Goal: Task Accomplishment & Management: Use online tool/utility

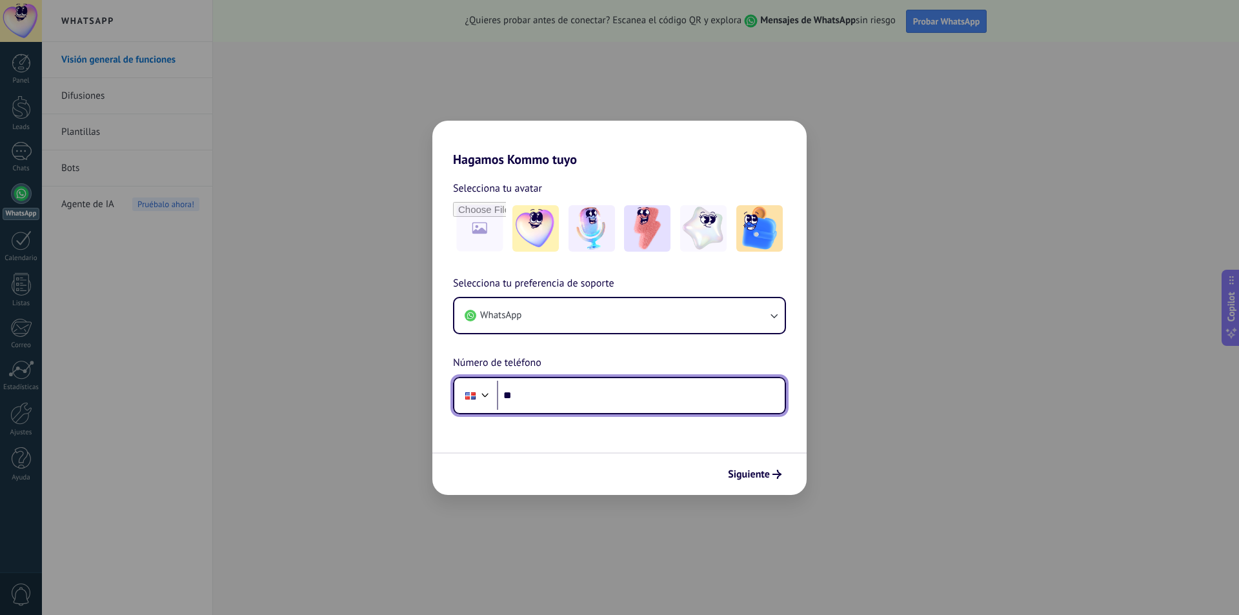
click at [598, 393] on input "**" at bounding box center [641, 396] width 288 height 30
click at [558, 383] on div "Phone **" at bounding box center [619, 395] width 333 height 37
click at [557, 389] on input "**" at bounding box center [641, 396] width 288 height 30
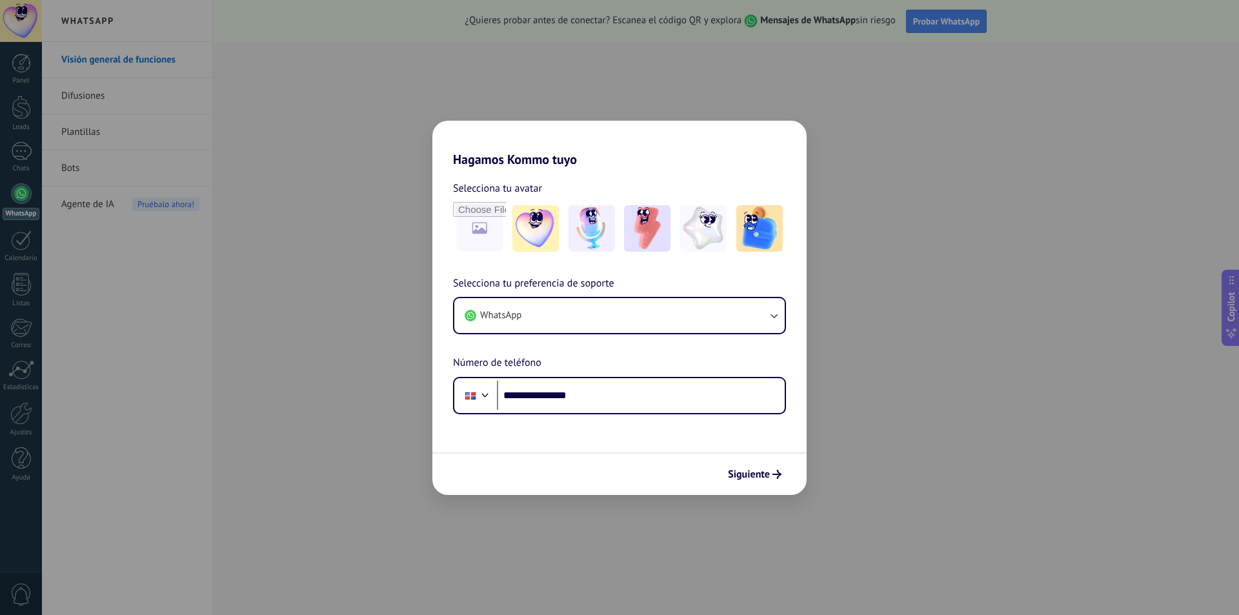
click at [740, 459] on div "Siguiente" at bounding box center [620, 474] width 374 height 43
click at [581, 394] on input "**********" at bounding box center [641, 396] width 288 height 30
click at [576, 392] on input "**********" at bounding box center [641, 396] width 288 height 30
type input "**********"
click at [761, 475] on span "Siguiente" at bounding box center [749, 474] width 42 height 9
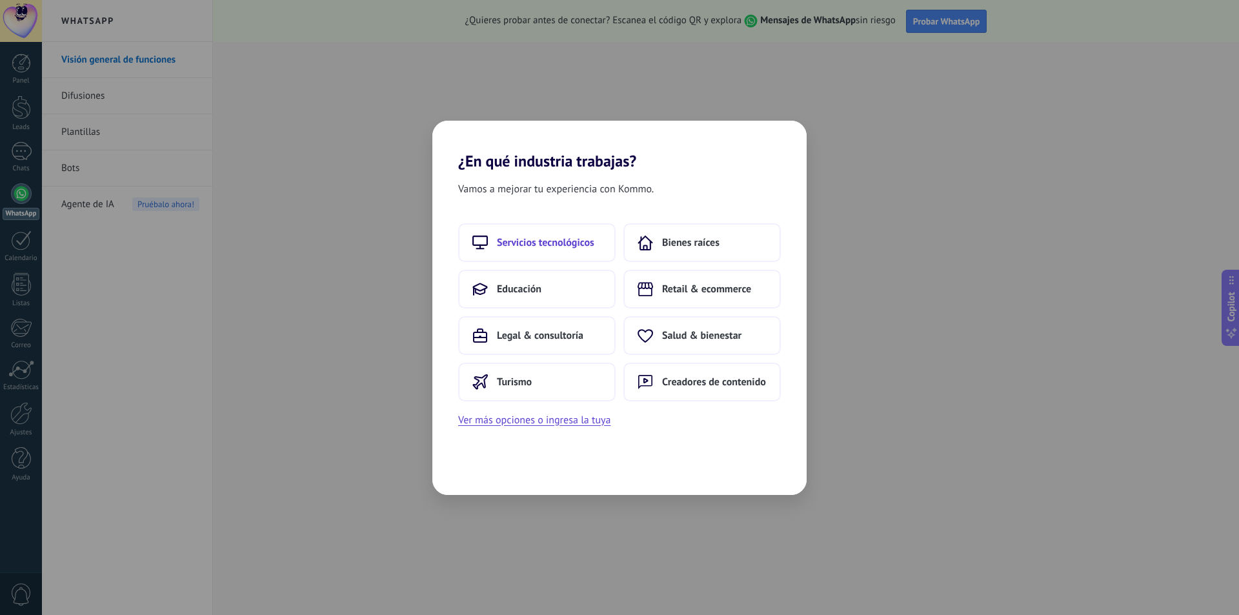
click at [575, 245] on span "Servicios tecnológicos" at bounding box center [545, 242] width 97 height 13
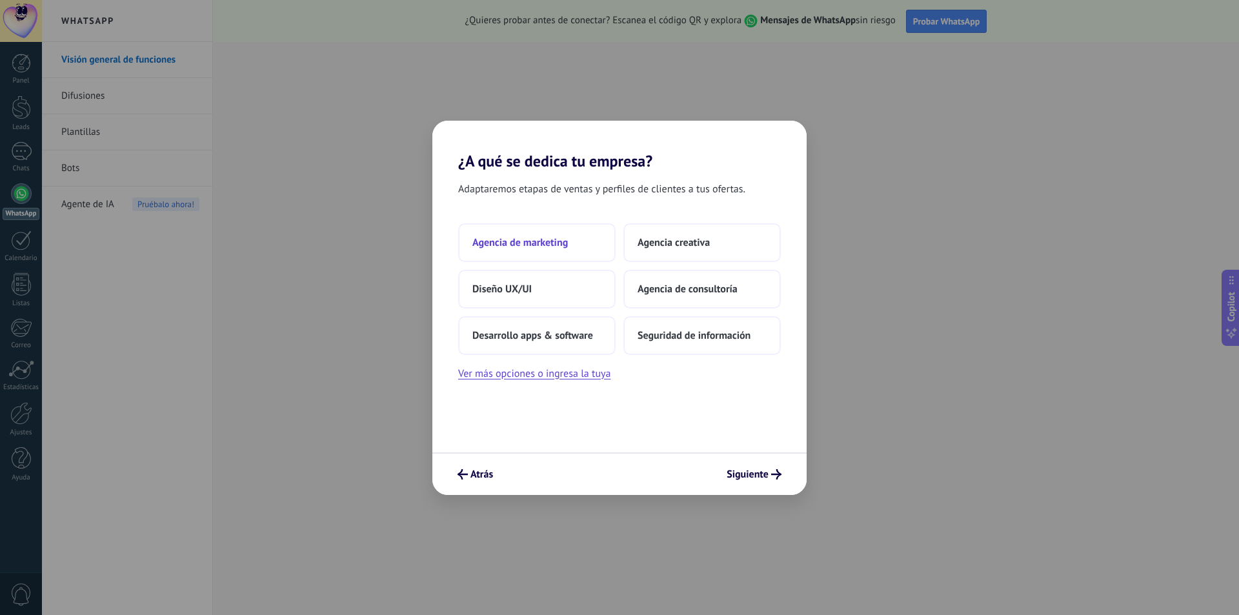
click at [570, 239] on button "Agencia de marketing" at bounding box center [537, 242] width 158 height 39
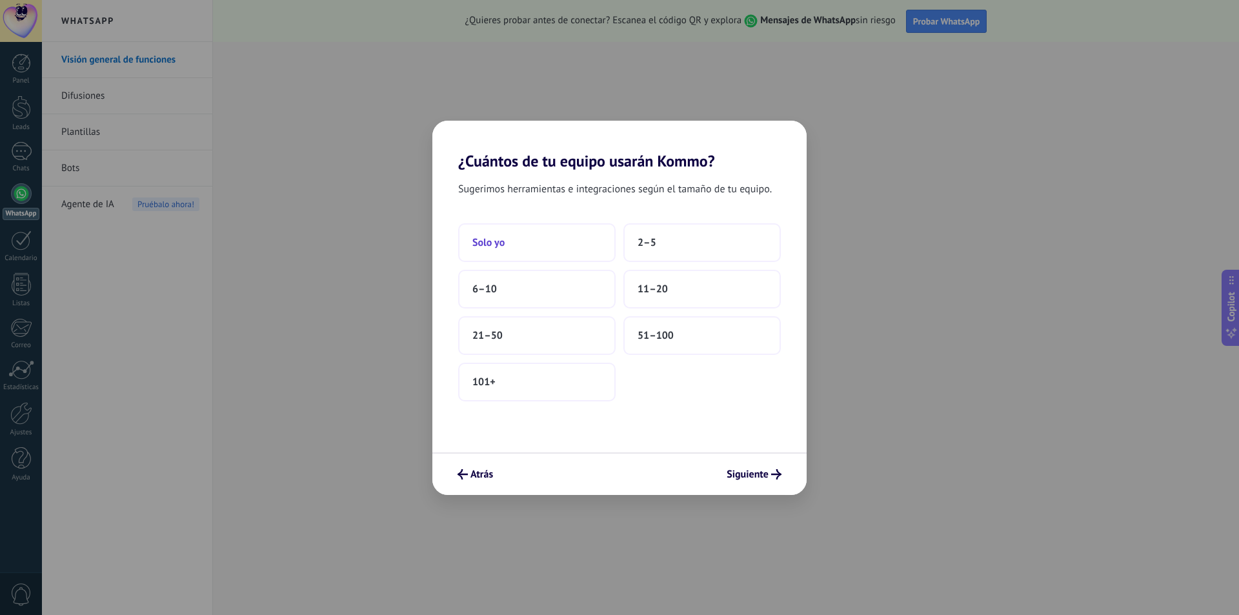
click at [587, 243] on button "Solo yo" at bounding box center [537, 242] width 158 height 39
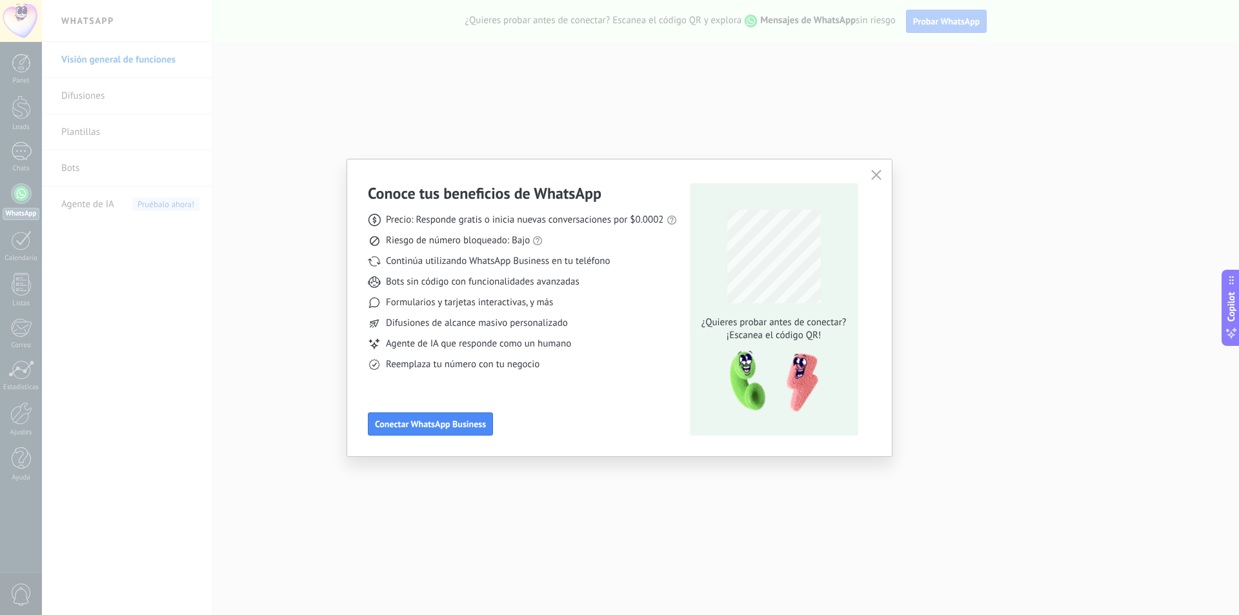
click at [54, 210] on div "Conoce tus beneficios de WhatsApp Precio: Responde gratis o inicia nuevas conve…" at bounding box center [619, 307] width 1239 height 615
click at [883, 175] on button "button" at bounding box center [876, 176] width 17 height 18
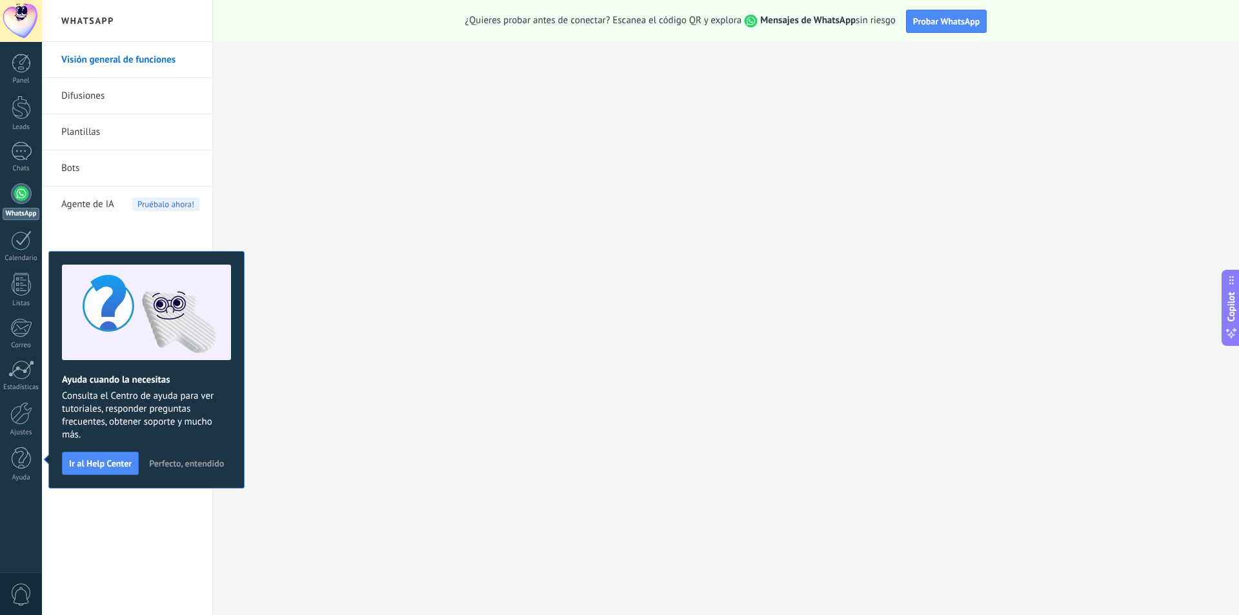
click at [25, 194] on div at bounding box center [21, 193] width 21 height 21
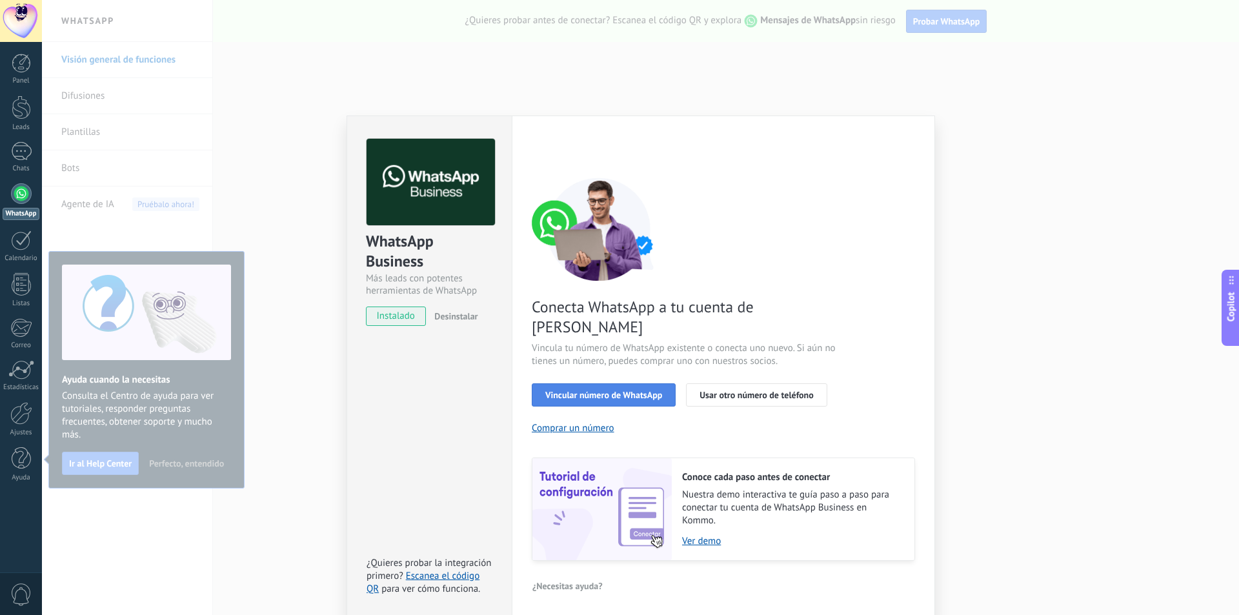
click at [573, 383] on button "Vincular número de WhatsApp" at bounding box center [604, 394] width 144 height 23
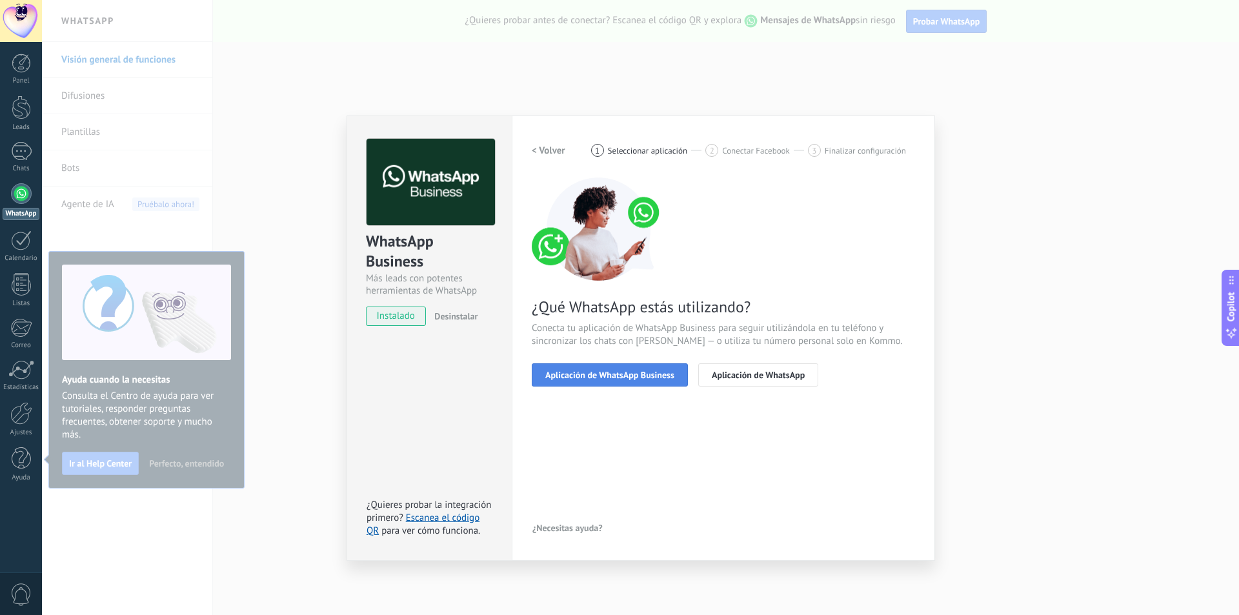
click at [629, 372] on span "Aplicación de WhatsApp Business" at bounding box center [609, 375] width 129 height 9
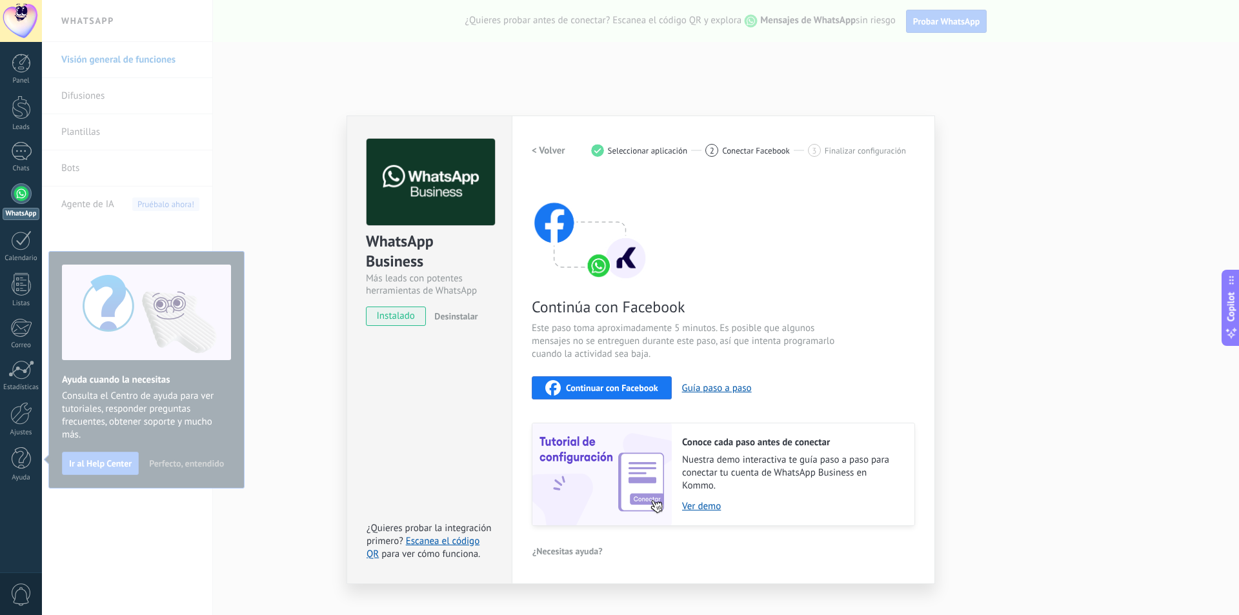
click at [401, 316] on span "instalado" at bounding box center [396, 316] width 59 height 19
click at [456, 326] on div "WhatsApp Business Más leads con potentes herramientas de WhatsApp instalado Des…" at bounding box center [429, 226] width 165 height 220
click at [462, 323] on button "Desinstalar" at bounding box center [453, 316] width 48 height 19
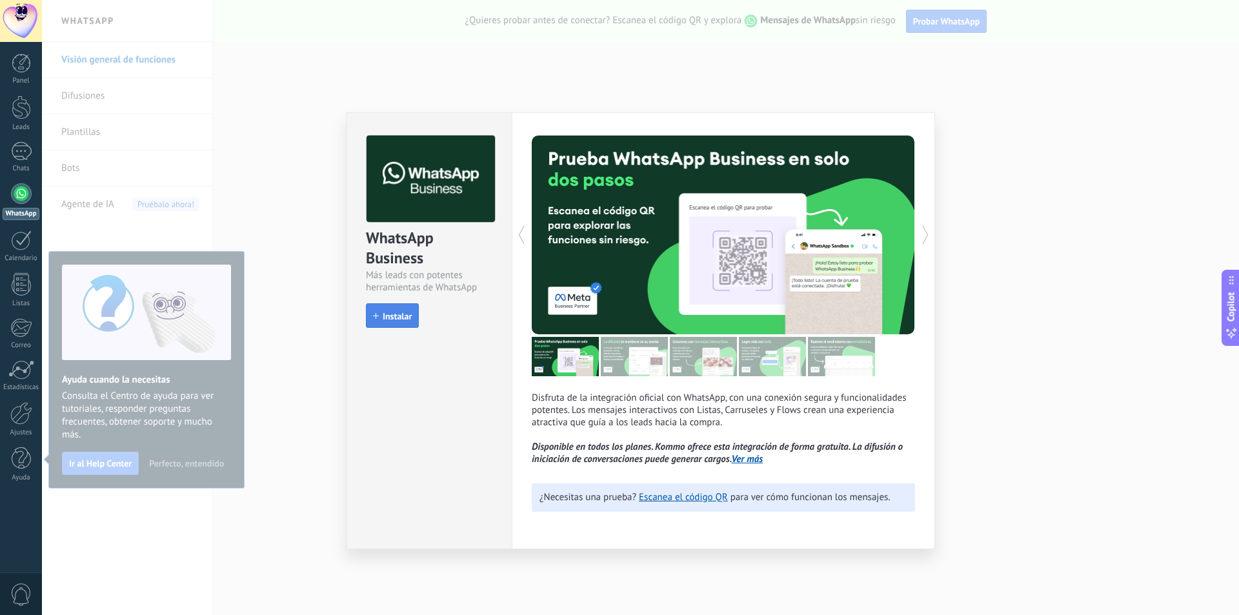
click at [379, 322] on button "Instalar" at bounding box center [392, 315] width 53 height 25
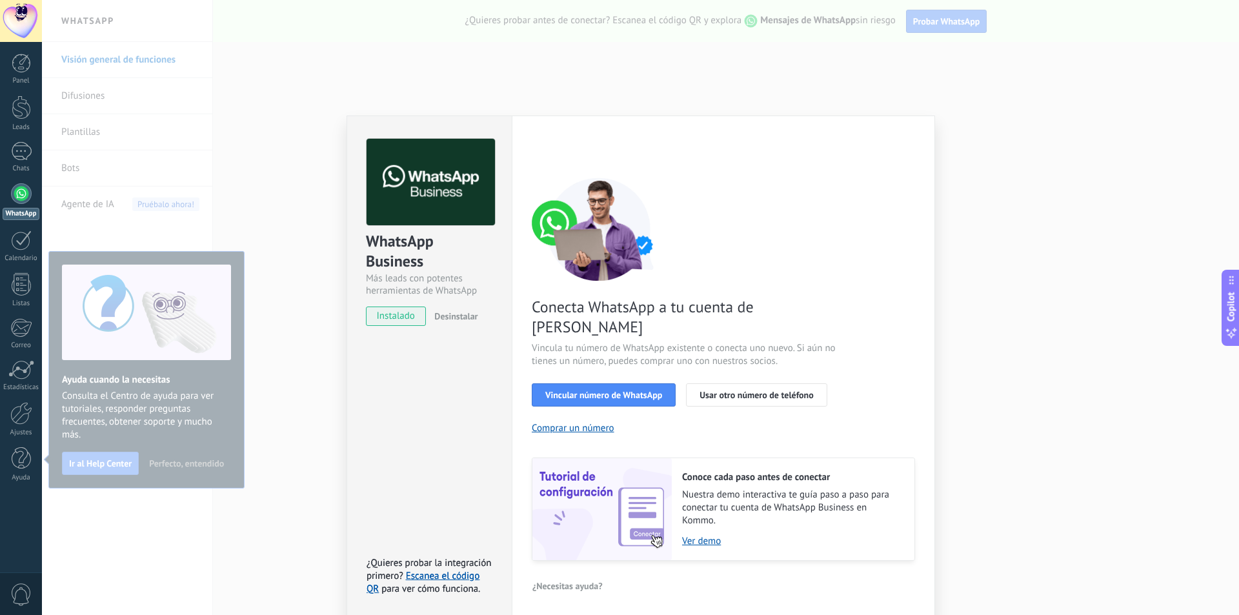
click at [454, 311] on span "Desinstalar" at bounding box center [455, 316] width 43 height 12
drag, startPoint x: 952, startPoint y: 150, endPoint x: 936, endPoint y: 154, distance: 16.8
click at [944, 152] on div "WhatsApp Business Más leads con potentes herramientas de WhatsApp instalado Des…" at bounding box center [640, 307] width 1197 height 615
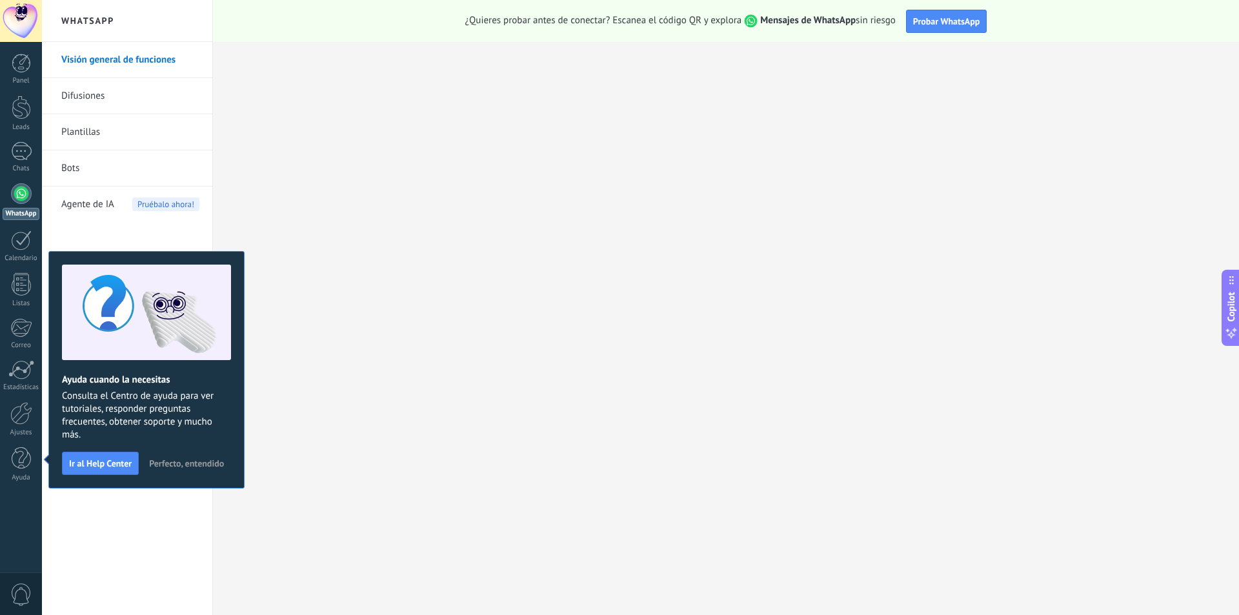
click at [879, 170] on div at bounding box center [640, 307] width 1197 height 615
click at [959, 22] on span "Probar WhatsApp" at bounding box center [946, 21] width 67 height 12
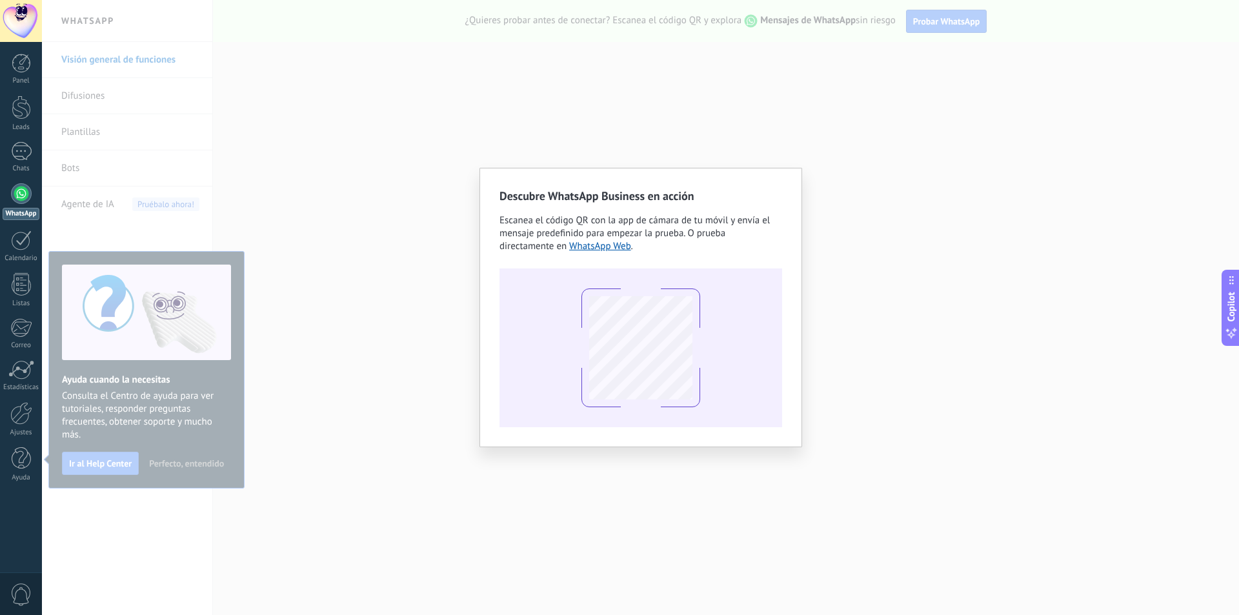
click at [233, 298] on div "Descubre WhatsApp Business en acción Escanea el código QR con la app [PERSON_NA…" at bounding box center [640, 307] width 1197 height 615
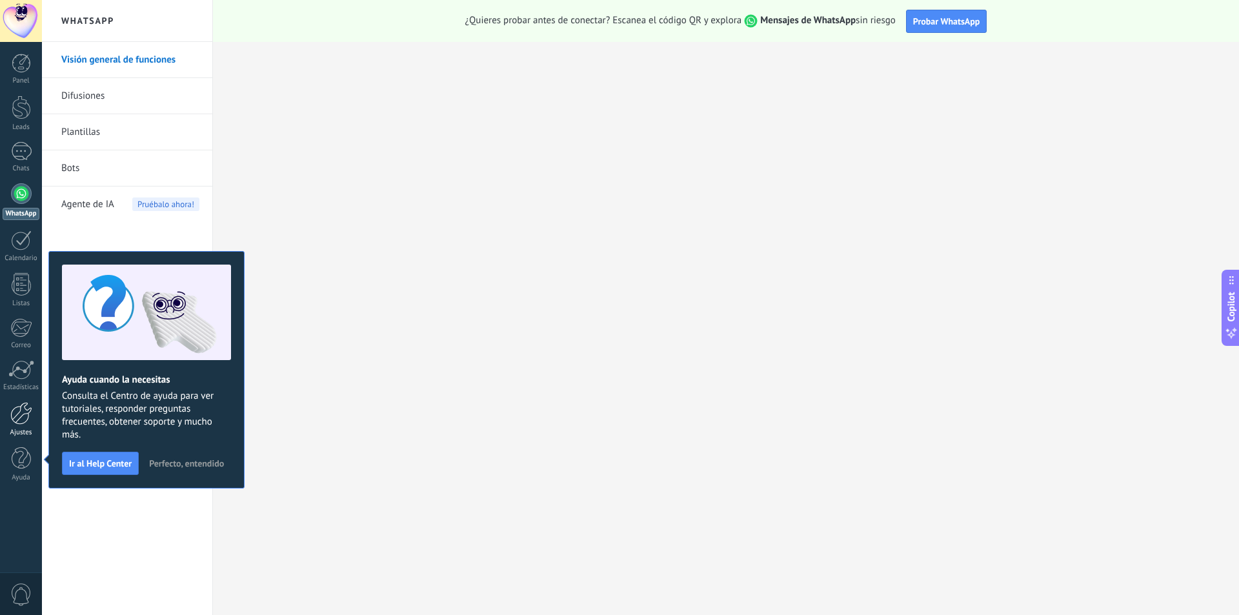
click at [25, 414] on div at bounding box center [21, 413] width 22 height 23
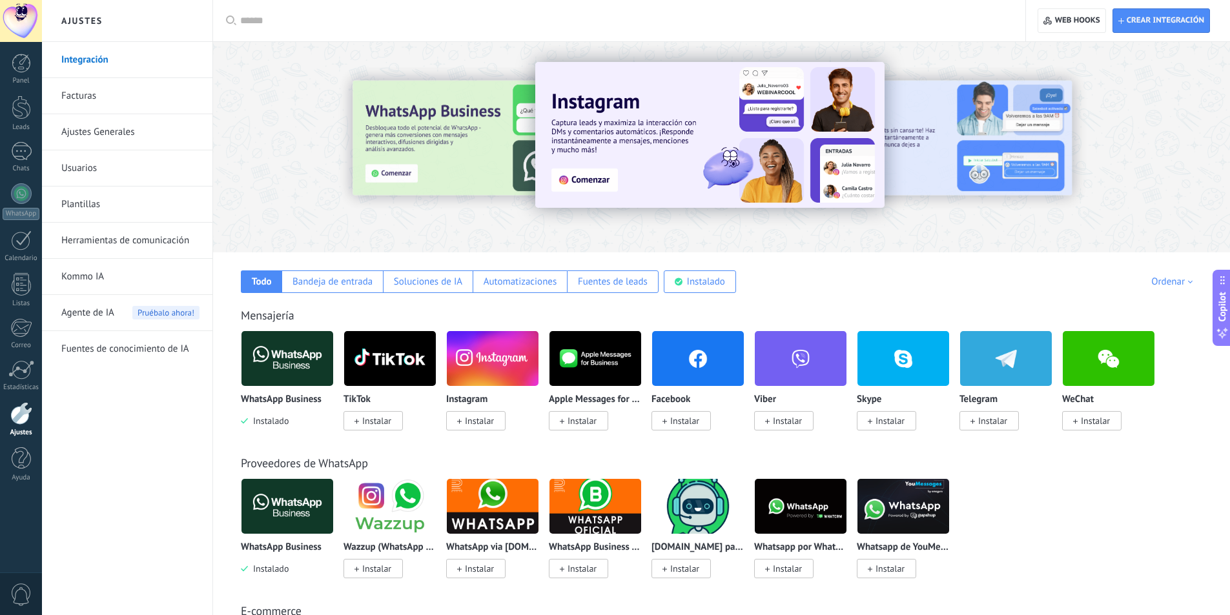
click at [318, 363] on img at bounding box center [287, 358] width 92 height 63
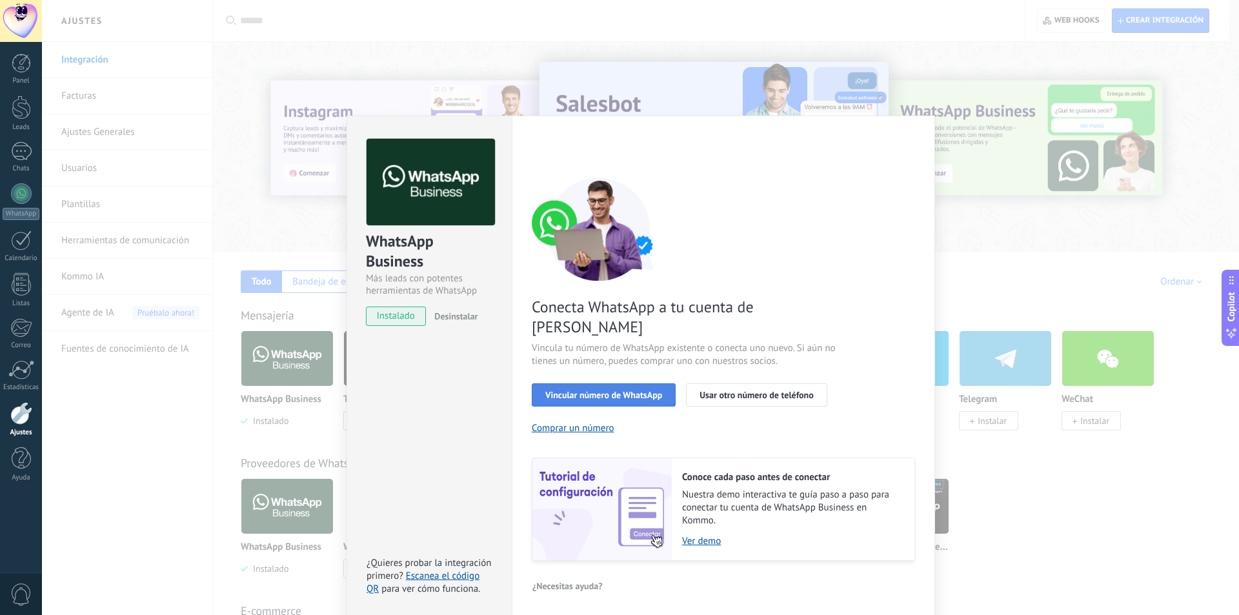
click at [639, 391] on span "Vincular número de WhatsApp" at bounding box center [603, 395] width 117 height 9
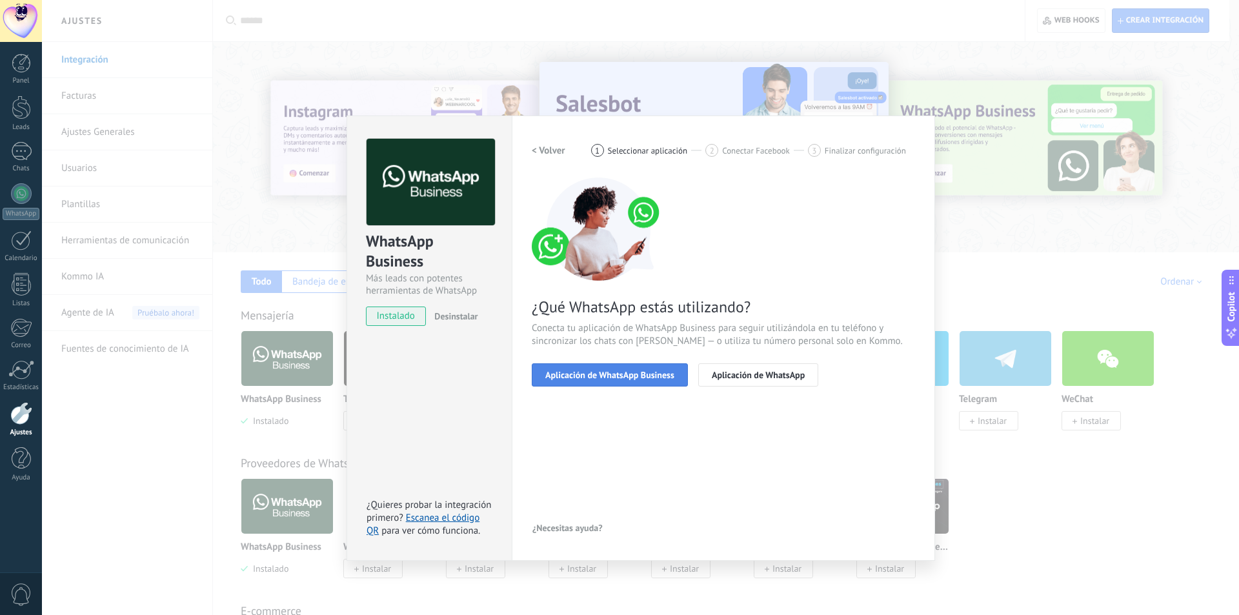
click at [638, 378] on span "Aplicación de WhatsApp Business" at bounding box center [609, 375] width 129 height 9
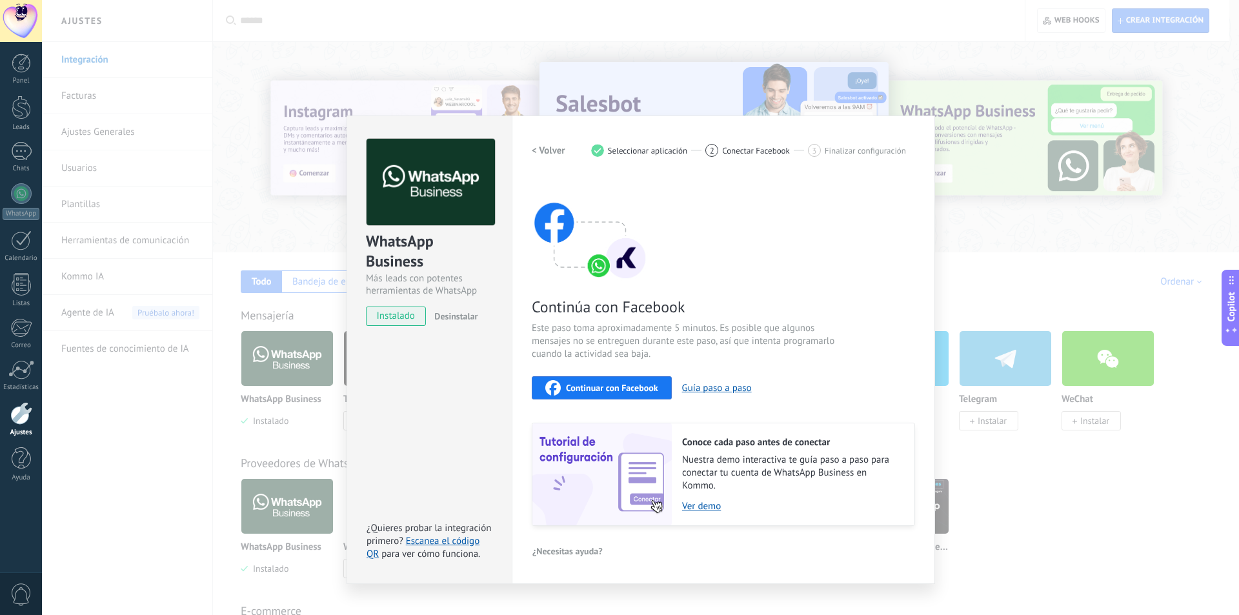
click at [637, 388] on span "Continuar con Facebook" at bounding box center [612, 387] width 92 height 9
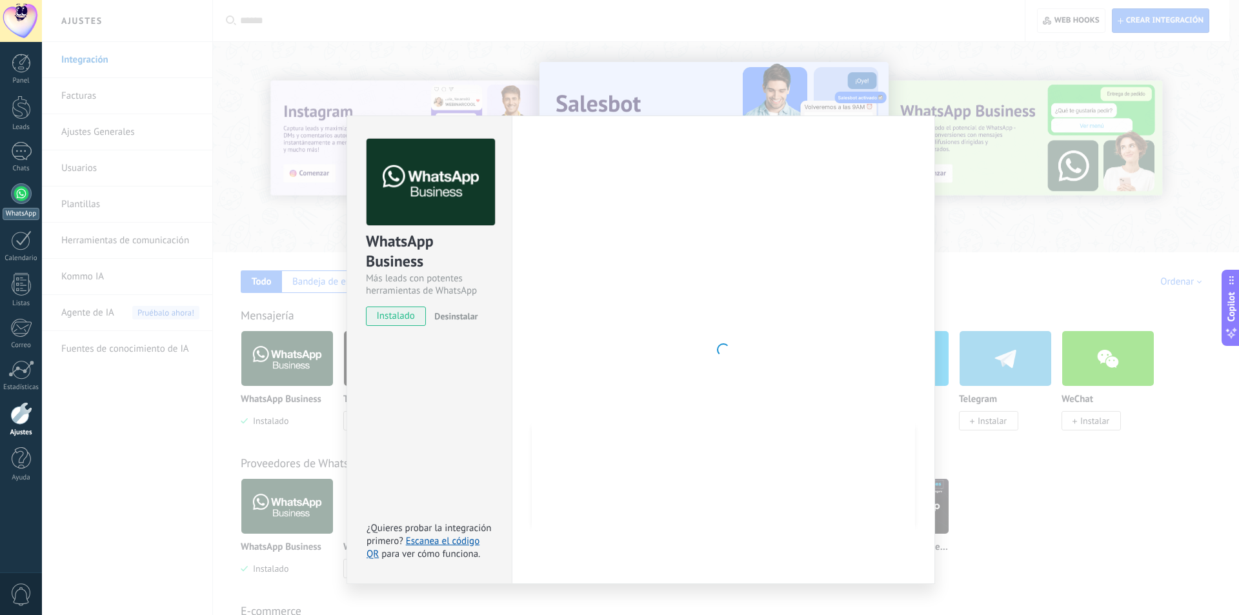
click at [31, 206] on link "WhatsApp" at bounding box center [21, 201] width 42 height 37
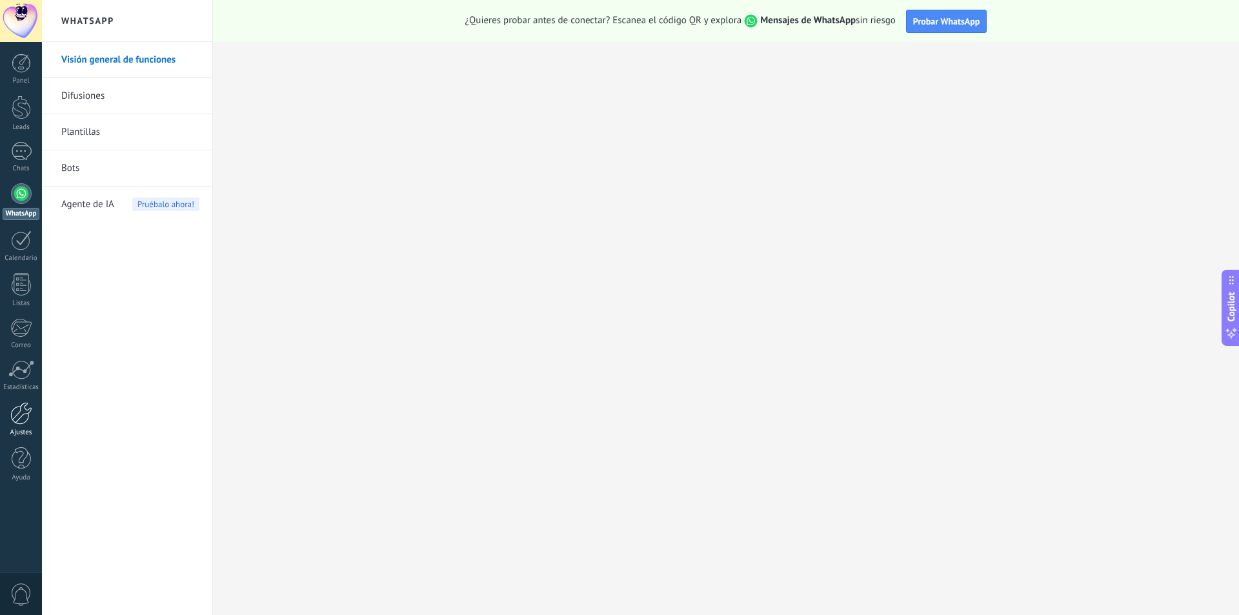
click at [21, 416] on div at bounding box center [21, 413] width 22 height 23
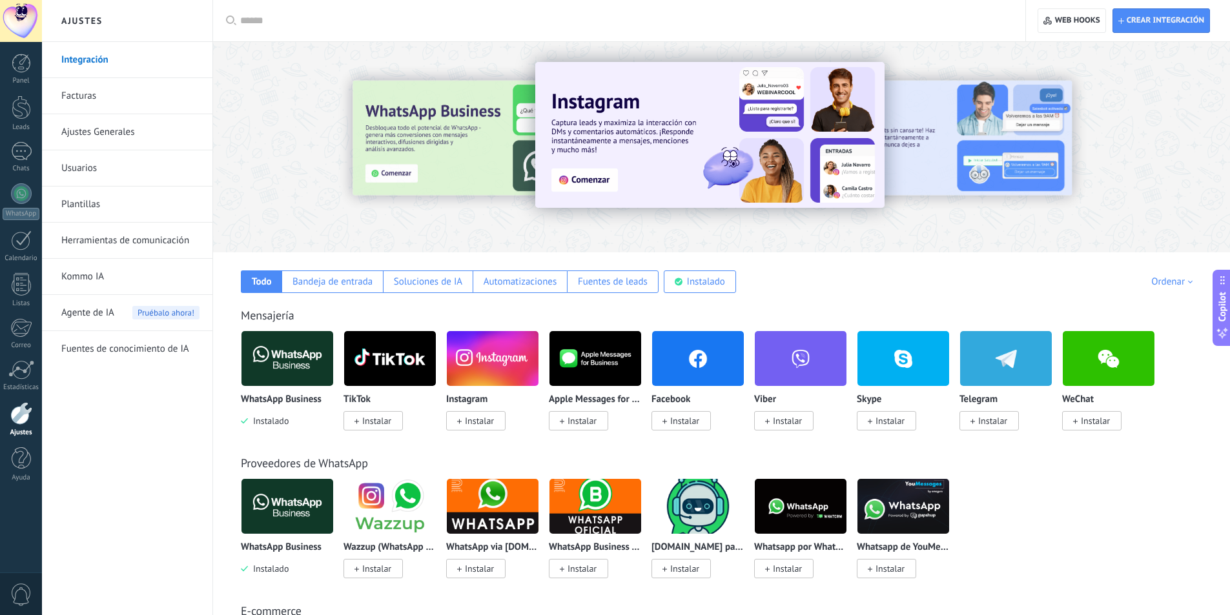
click at [312, 372] on img at bounding box center [287, 358] width 92 height 63
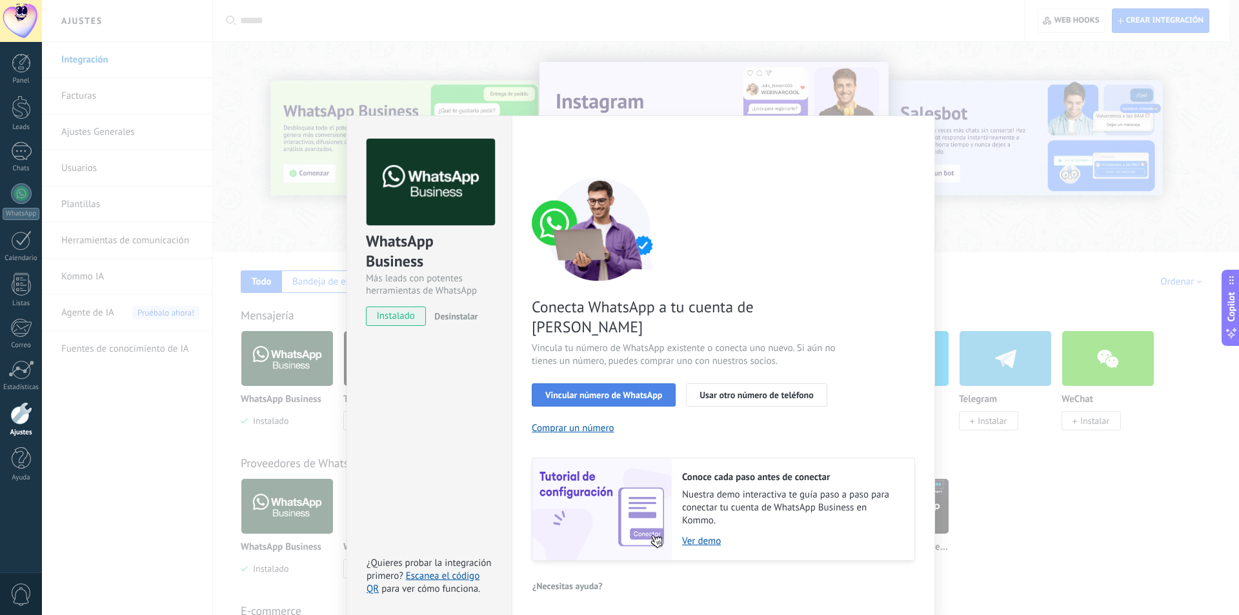
click at [606, 383] on button "Vincular número de WhatsApp" at bounding box center [604, 394] width 144 height 23
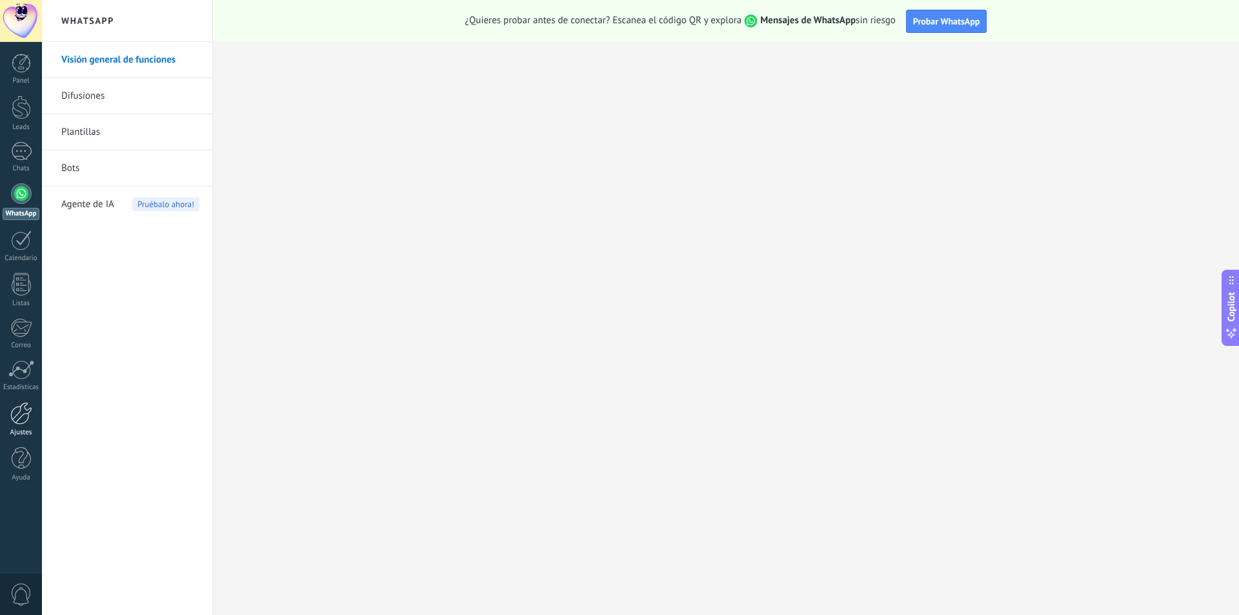
click at [17, 405] on div at bounding box center [21, 413] width 22 height 23
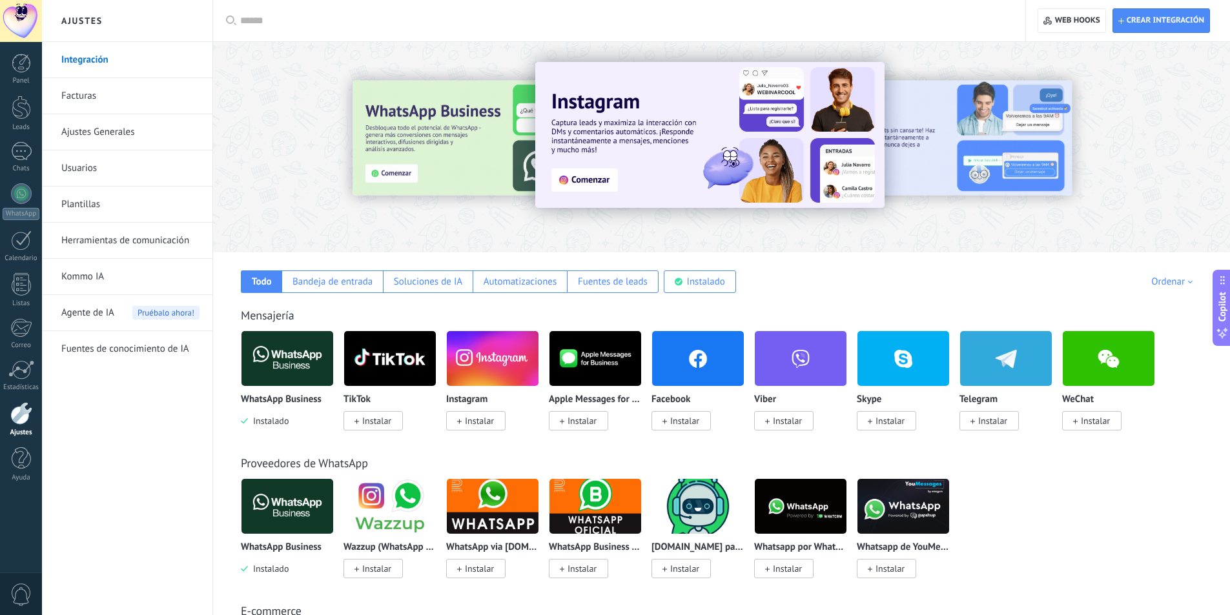
click at [300, 371] on img at bounding box center [287, 358] width 92 height 63
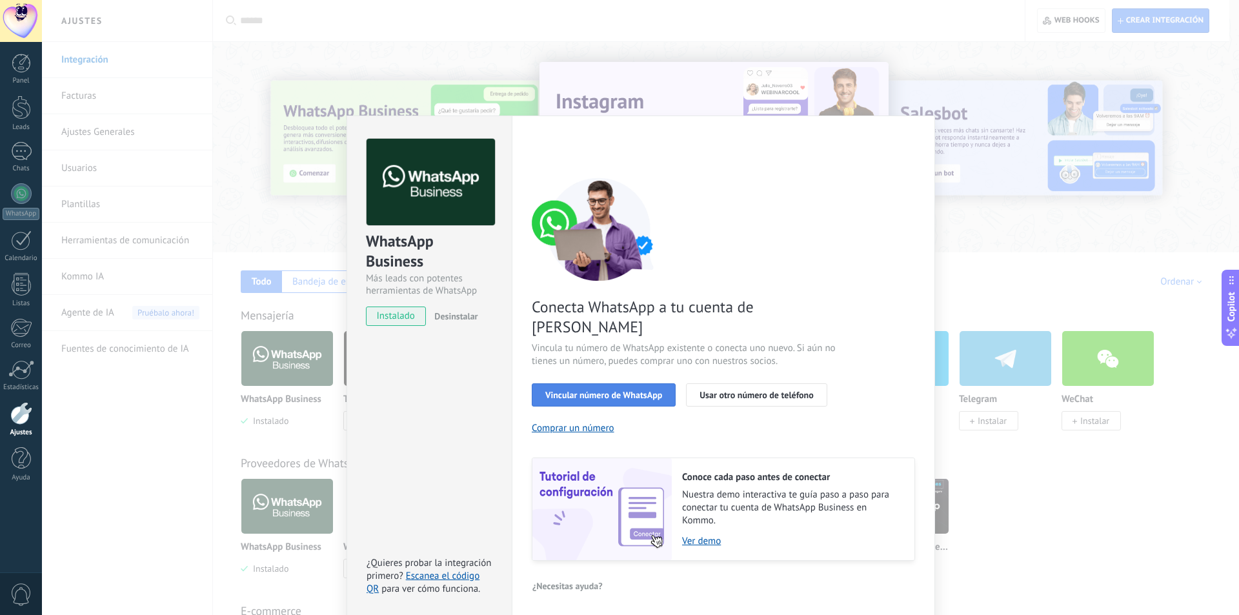
click at [645, 383] on button "Vincular número de WhatsApp" at bounding box center [604, 394] width 144 height 23
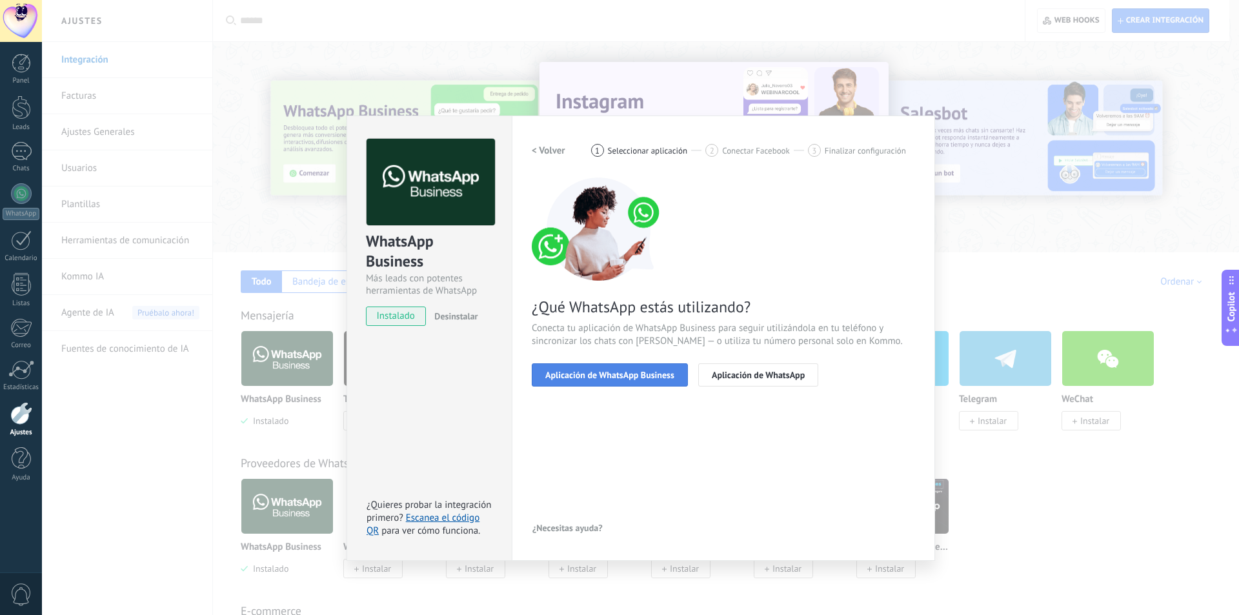
click at [645, 382] on button "Aplicación de WhatsApp Business" at bounding box center [610, 374] width 156 height 23
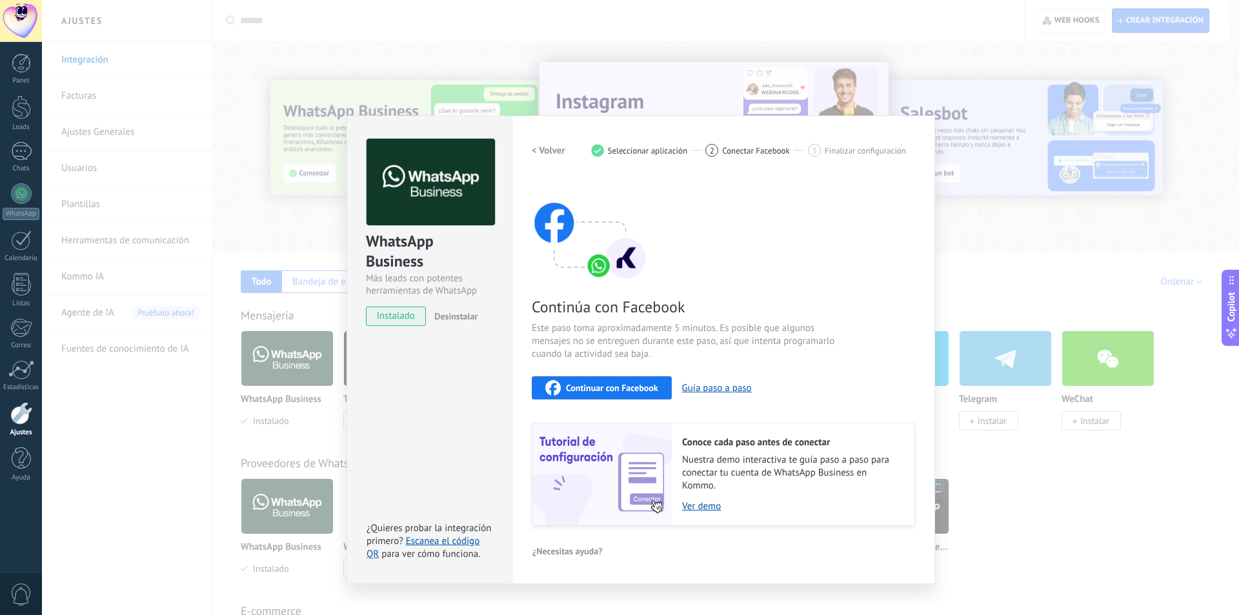
click at [649, 387] on span "Continuar con Facebook" at bounding box center [612, 387] width 92 height 9
click at [609, 385] on span "Continuar con Facebook" at bounding box center [612, 387] width 92 height 9
